Goal: Task Accomplishment & Management: Manage account settings

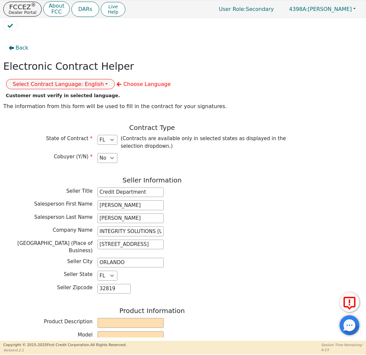
select select "FL"
select select "n"
select select "FL"
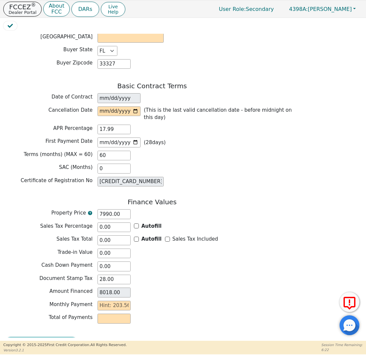
click at [20, 12] on p "Dealer Portal" at bounding box center [23, 12] width 28 height 4
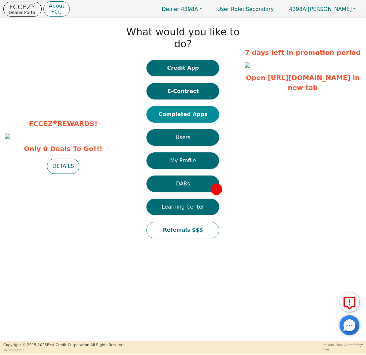
click at [193, 106] on button "Completed Apps" at bounding box center [182, 114] width 73 height 17
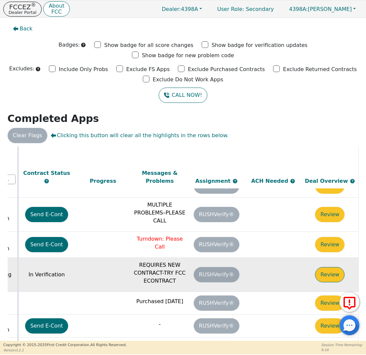
scroll to position [52, 374]
click at [328, 267] on button "Review" at bounding box center [329, 274] width 29 height 15
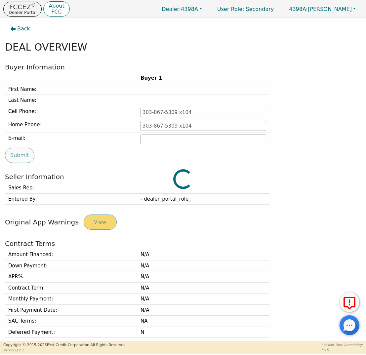
type input "[PHONE_NUMBER]"
type input "[EMAIL_ADDRESS][DOMAIN_NAME]"
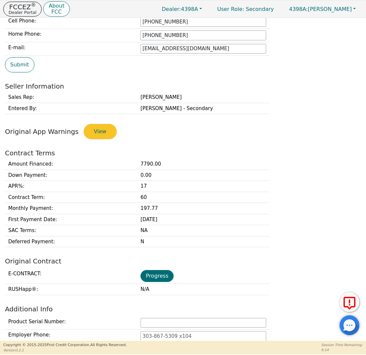
scroll to position [91, 0]
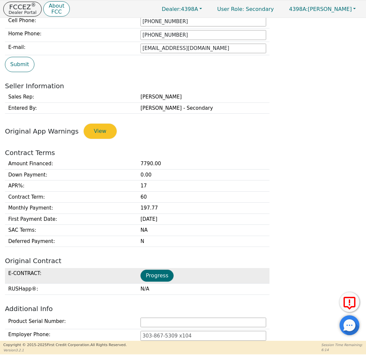
click at [160, 268] on td "Progress" at bounding box center [203, 276] width 132 height 16
click at [160, 270] on button "Progress" at bounding box center [156, 276] width 33 height 12
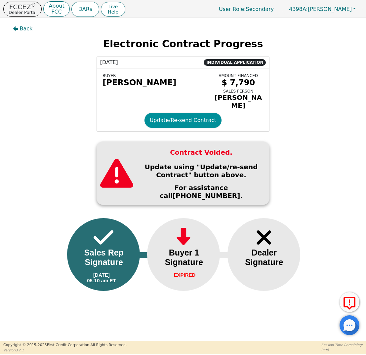
click at [175, 122] on button "Update/Re-send Contract" at bounding box center [182, 120] width 77 height 15
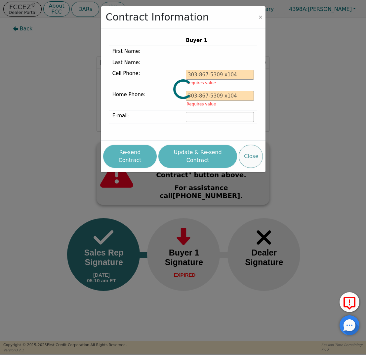
type input "[PHONE_NUMBER]"
type input "[EMAIL_ADDRESS][DOMAIN_NAME]"
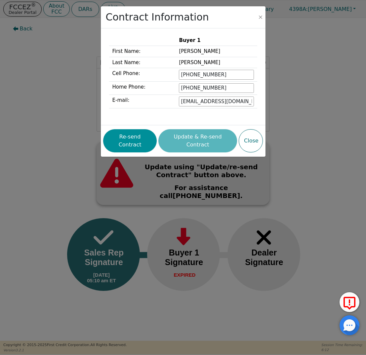
click at [146, 134] on button "Re-send Contract" at bounding box center [130, 140] width 54 height 23
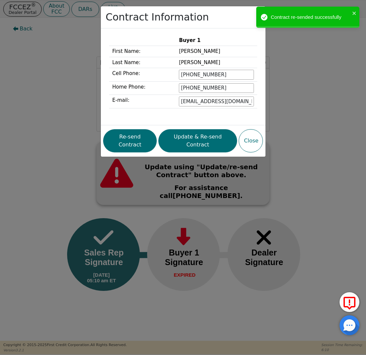
click at [87, 80] on div "Contract Information Buyer 1 First Name: [PERSON_NAME] Last Name: [PERSON_NAME]…" at bounding box center [183, 177] width 366 height 355
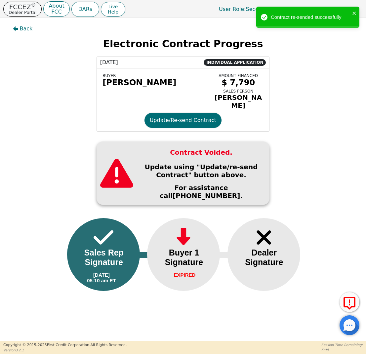
click at [34, 8] on p "FCCEZ ®" at bounding box center [23, 7] width 28 height 7
